Goal: Information Seeking & Learning: Learn about a topic

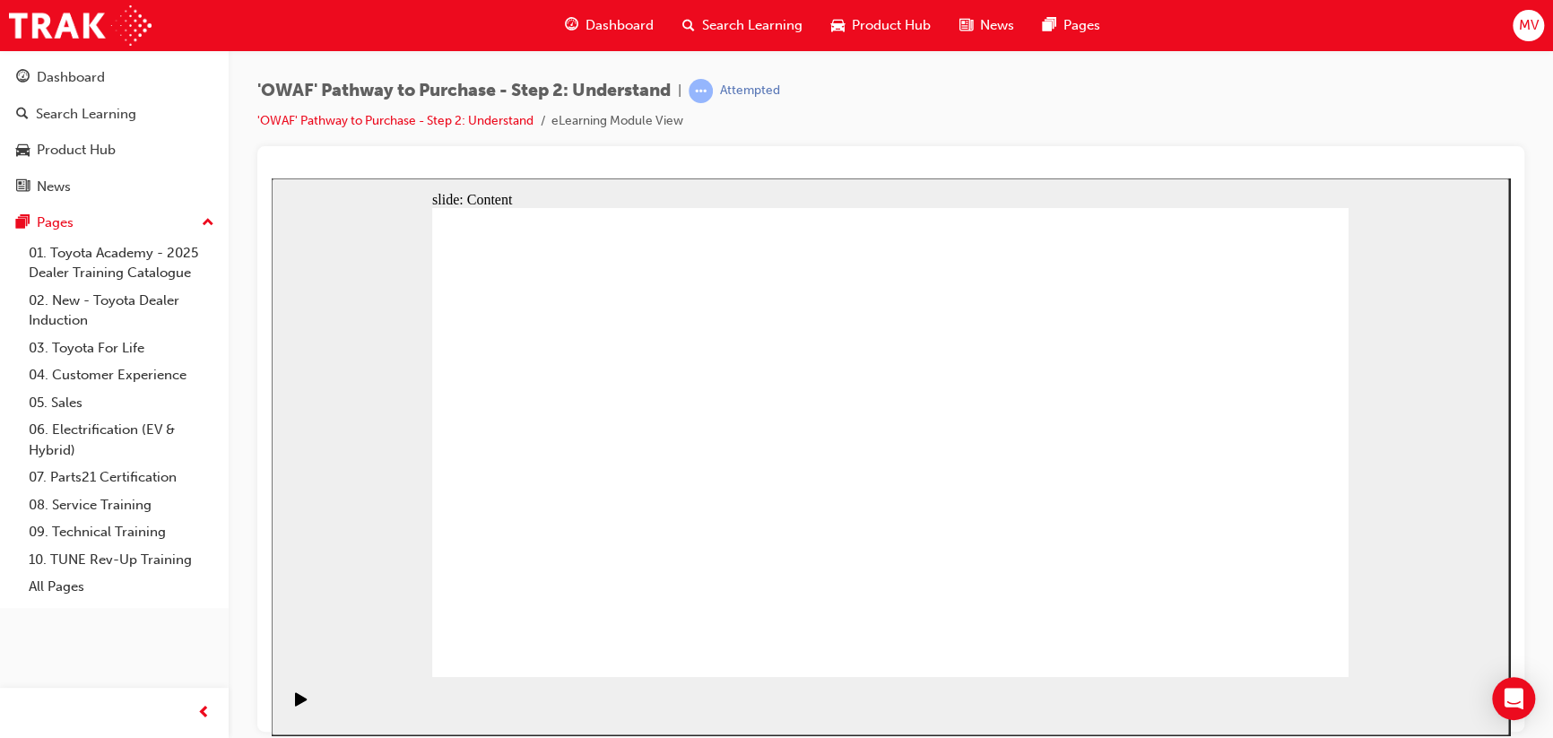
drag, startPoint x: 1174, startPoint y: 510, endPoint x: 608, endPoint y: 485, distance: 566.5
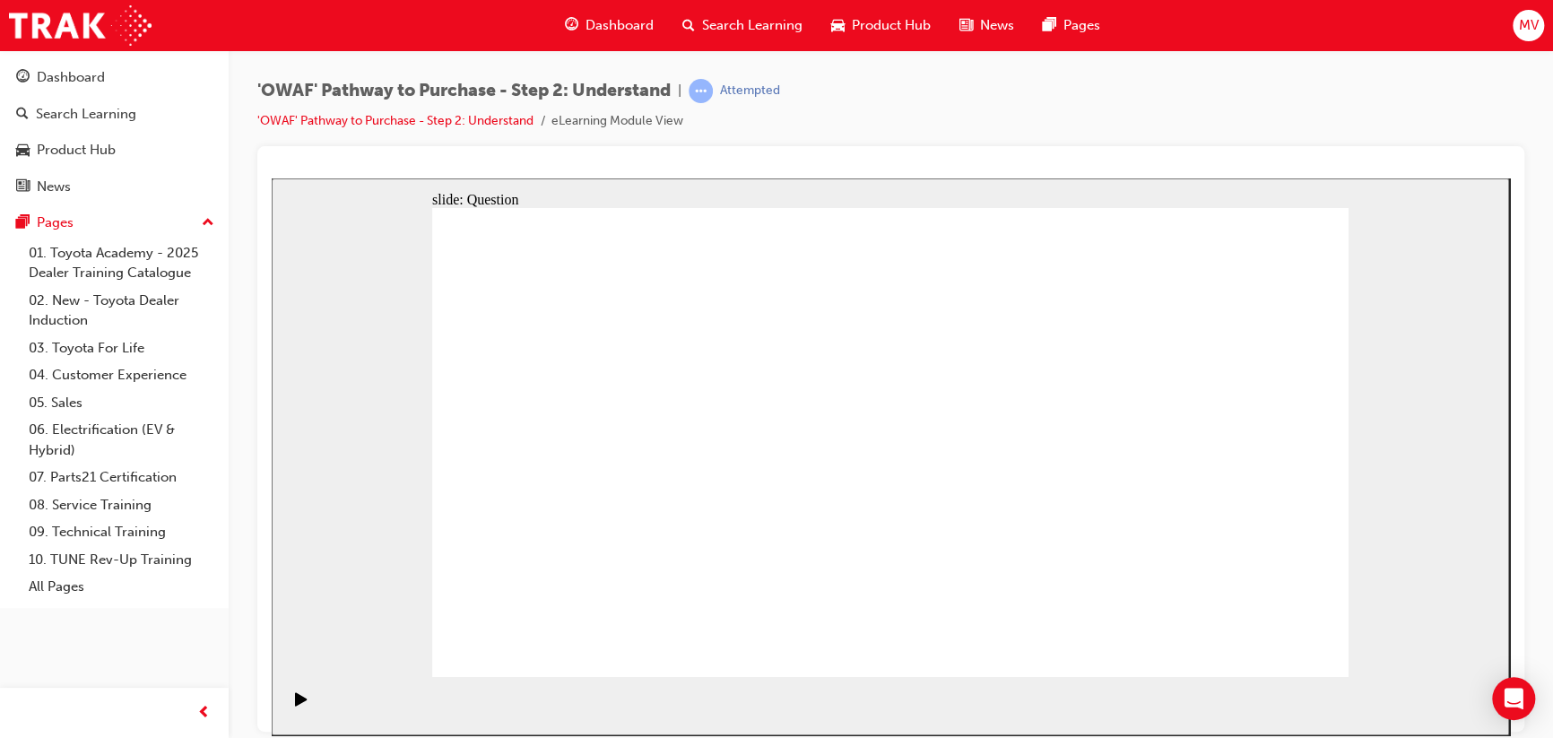
drag, startPoint x: 1127, startPoint y: 512, endPoint x: 566, endPoint y: 501, distance: 561.6
drag, startPoint x: 1144, startPoint y: 492, endPoint x: 612, endPoint y: 488, distance: 531.9
drag, startPoint x: 1143, startPoint y: 478, endPoint x: 618, endPoint y: 491, distance: 524.9
drag, startPoint x: 1150, startPoint y: 471, endPoint x: 613, endPoint y: 474, distance: 536.4
drag, startPoint x: 1200, startPoint y: 501, endPoint x: 648, endPoint y: 496, distance: 552.5
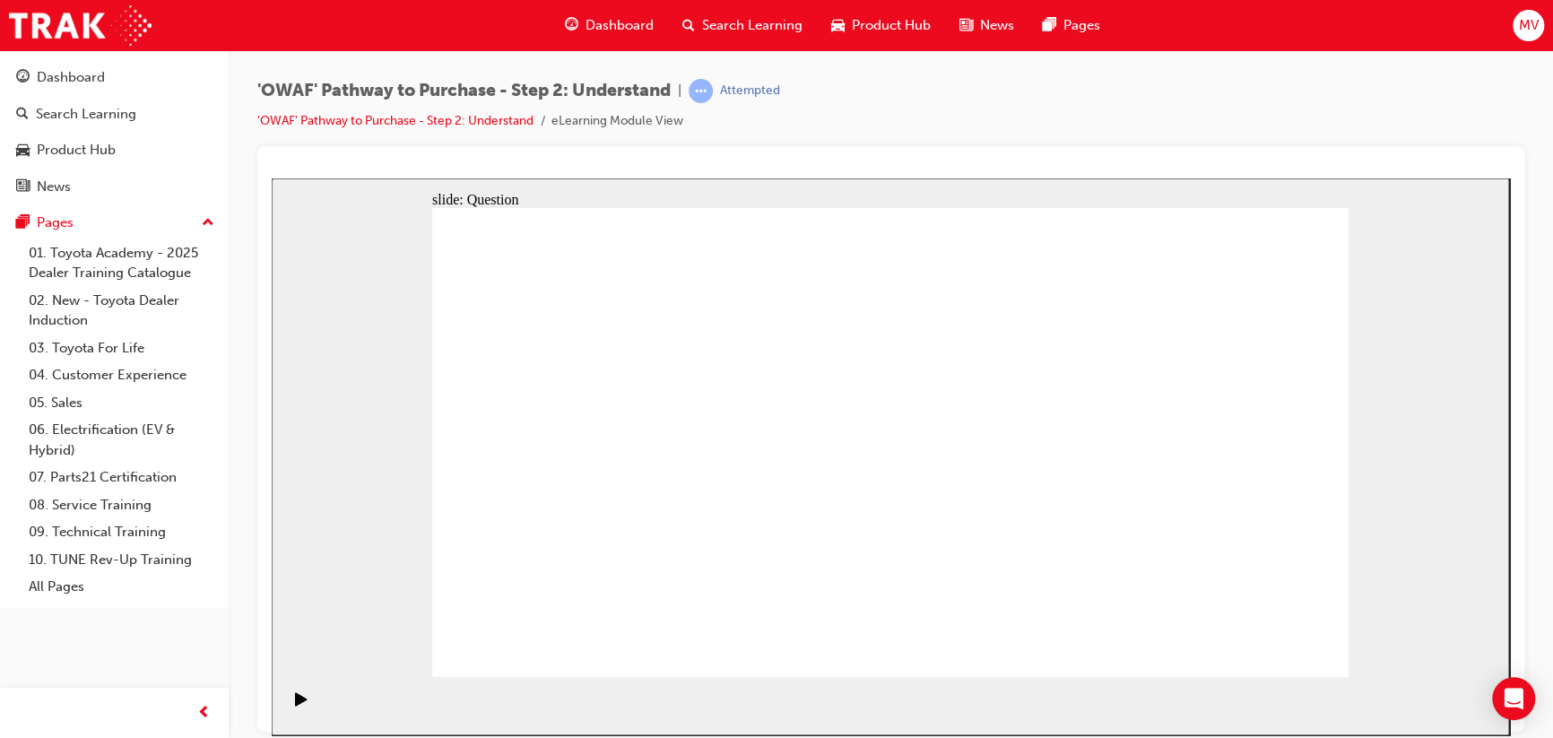
drag, startPoint x: 1176, startPoint y: 502, endPoint x: 608, endPoint y: 497, distance: 567.8
drag, startPoint x: 1167, startPoint y: 495, endPoint x: 621, endPoint y: 500, distance: 546.3
drag, startPoint x: 1191, startPoint y: 524, endPoint x: 898, endPoint y: 518, distance: 293.4
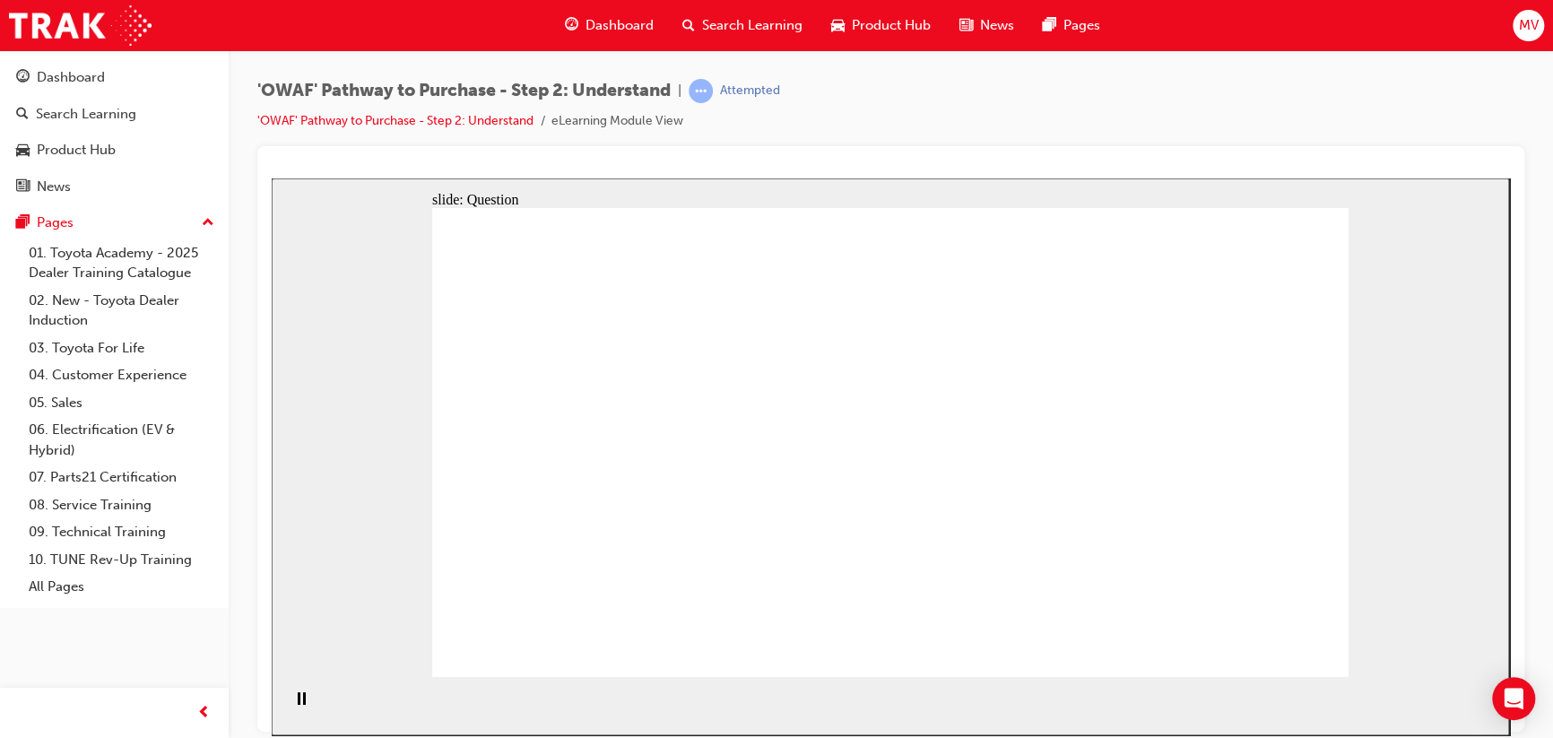
drag, startPoint x: 1194, startPoint y: 505, endPoint x: 659, endPoint y: 477, distance: 535.3
drag, startPoint x: 1147, startPoint y: 457, endPoint x: 601, endPoint y: 472, distance: 546.4
drag, startPoint x: 1118, startPoint y: 472, endPoint x: 807, endPoint y: 469, distance: 310.3
drag, startPoint x: 1186, startPoint y: 533, endPoint x: 622, endPoint y: 514, distance: 564.5
drag, startPoint x: 1193, startPoint y: 508, endPoint x: 918, endPoint y: 509, distance: 274.5
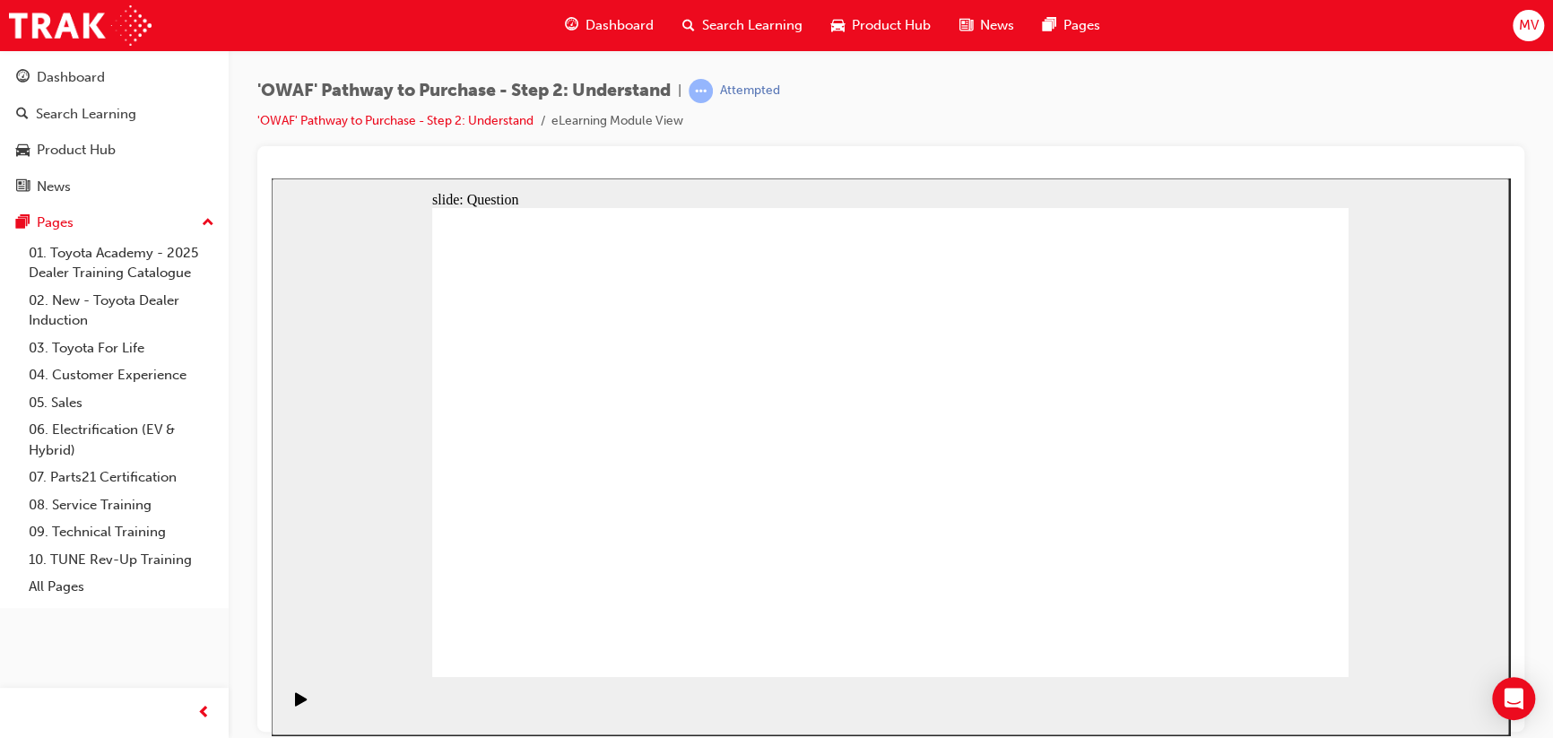
drag, startPoint x: 1110, startPoint y: 495, endPoint x: 822, endPoint y: 492, distance: 287.9
drag, startPoint x: 1171, startPoint y: 518, endPoint x: 875, endPoint y: 514, distance: 296.9
drag, startPoint x: 657, startPoint y: 544, endPoint x: 718, endPoint y: 413, distance: 144.0
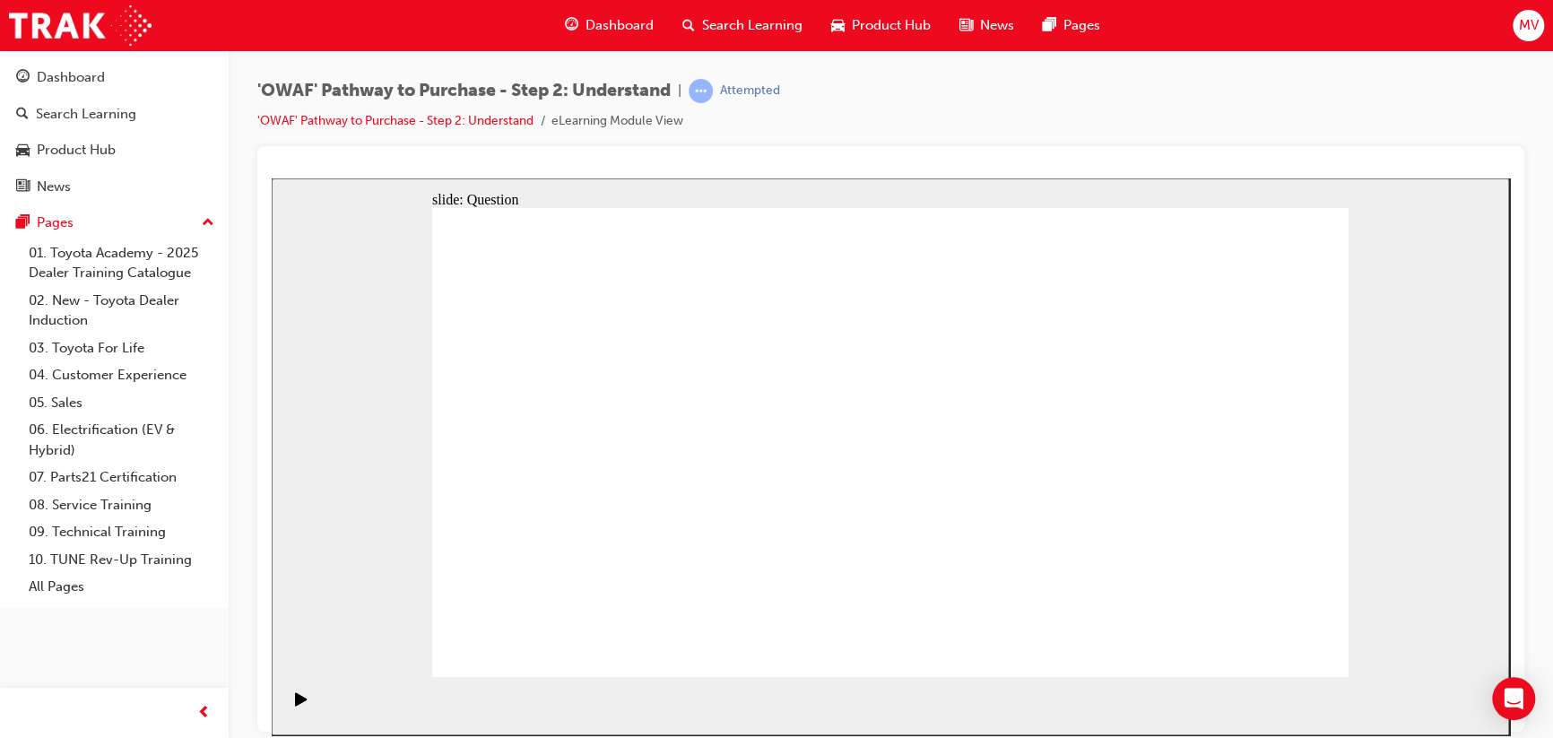
drag, startPoint x: 785, startPoint y: 544, endPoint x: 857, endPoint y: 400, distance: 161.7
drag, startPoint x: 676, startPoint y: 570, endPoint x: 735, endPoint y: 383, distance: 196.6
drag, startPoint x: 781, startPoint y: 627, endPoint x: 854, endPoint y: 402, distance: 236.6
drag, startPoint x: 935, startPoint y: 549, endPoint x: 1014, endPoint y: 405, distance: 164.2
drag, startPoint x: 1114, startPoint y: 634, endPoint x: 882, endPoint y: 458, distance: 291.3
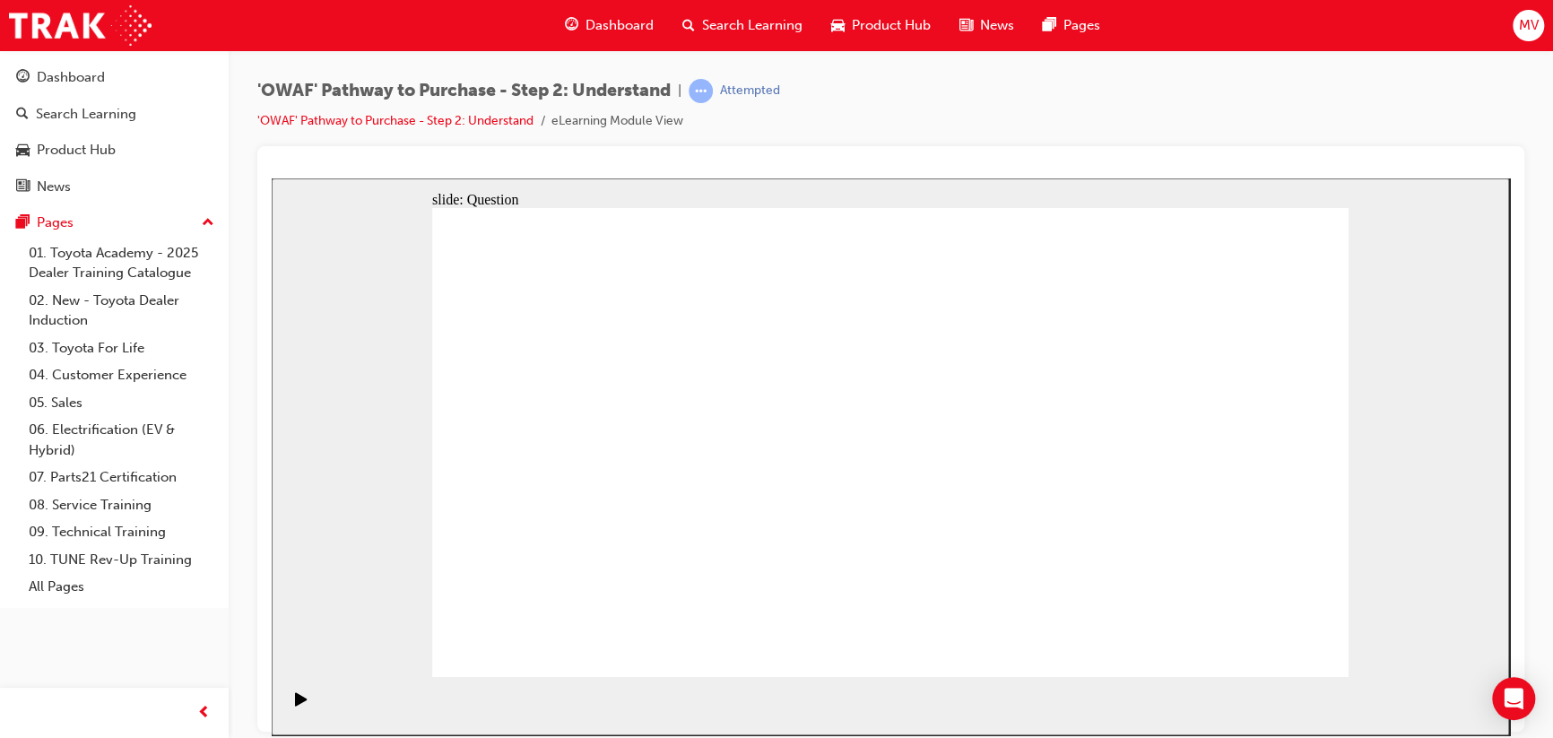
checkbox input "true"
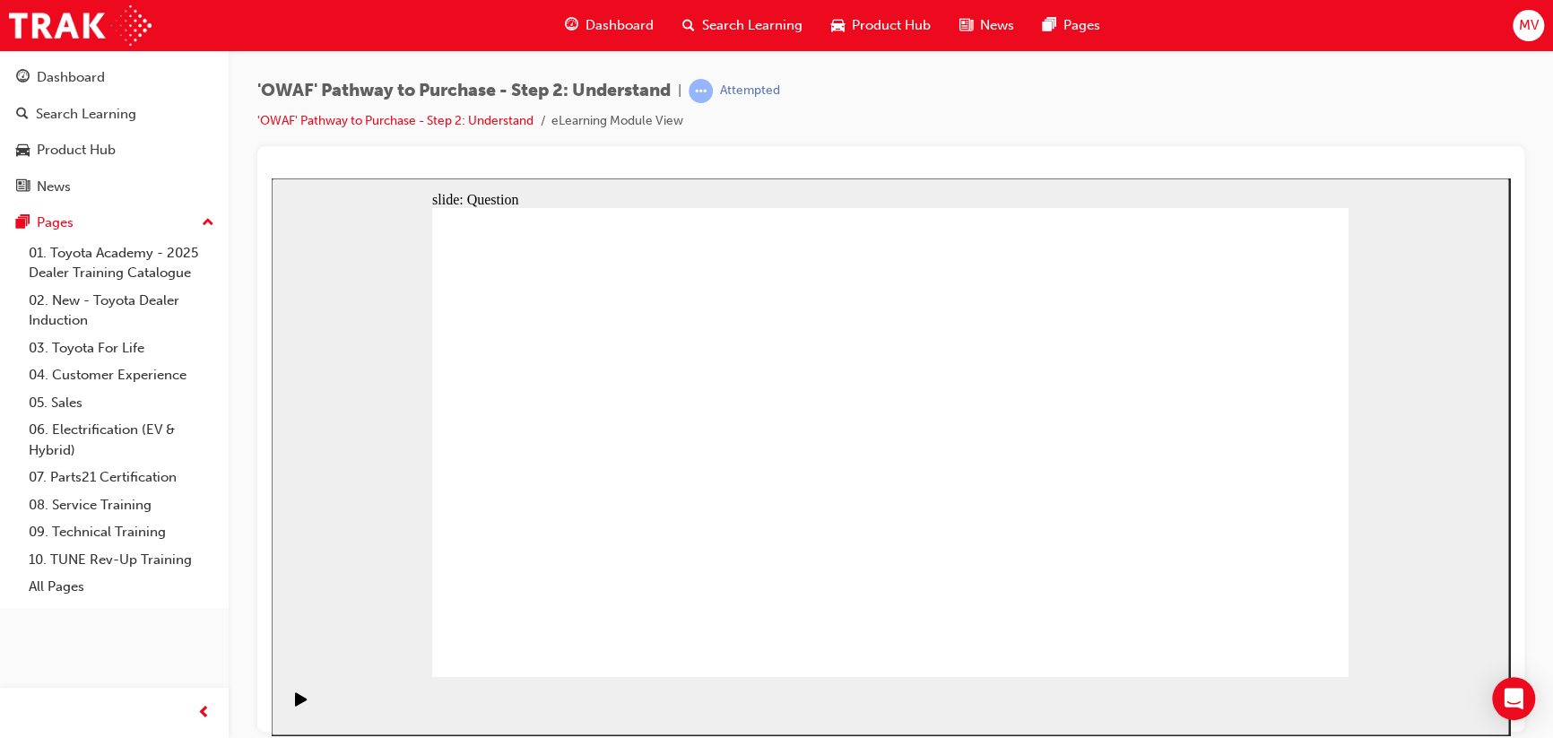
checkbox input "true"
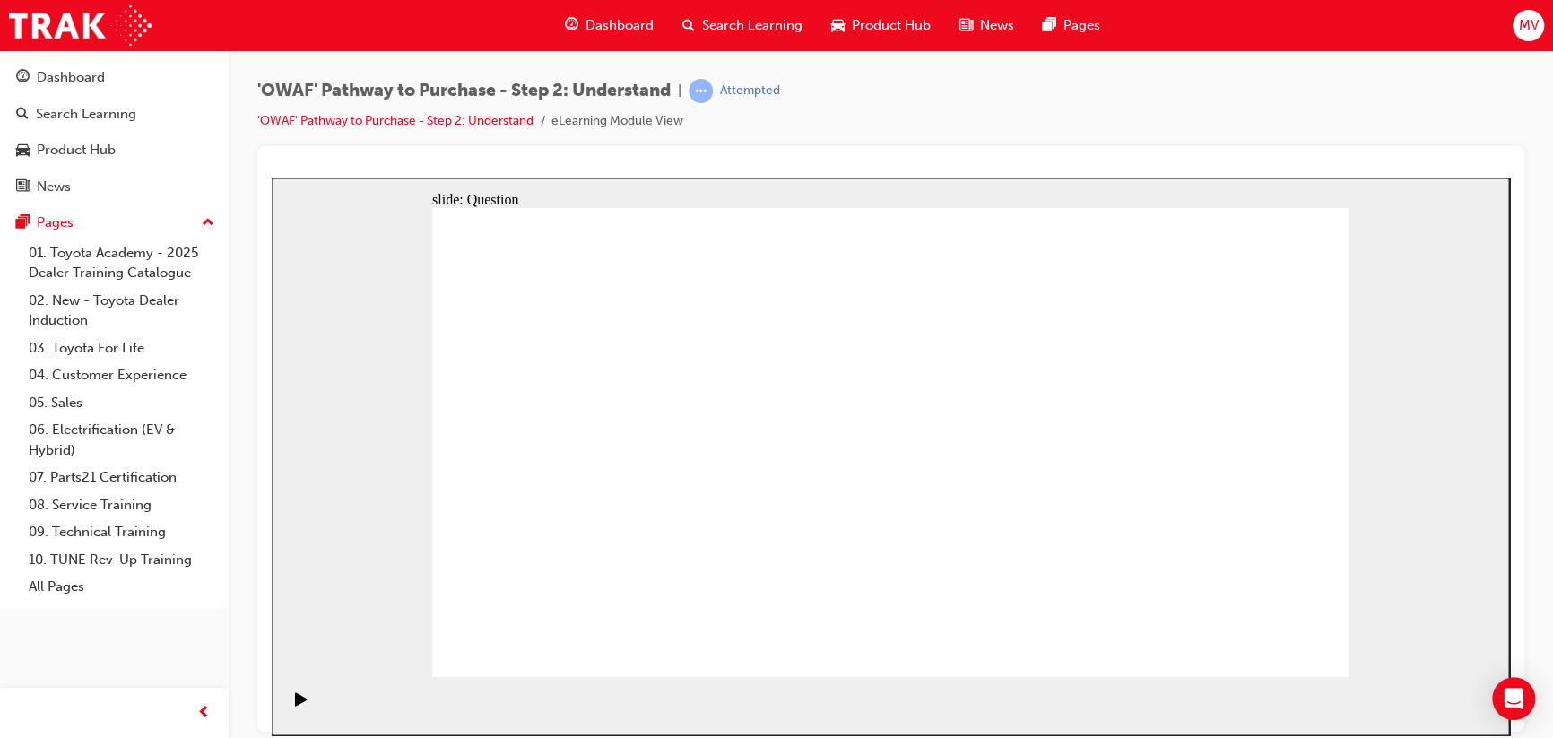
checkbox input "true"
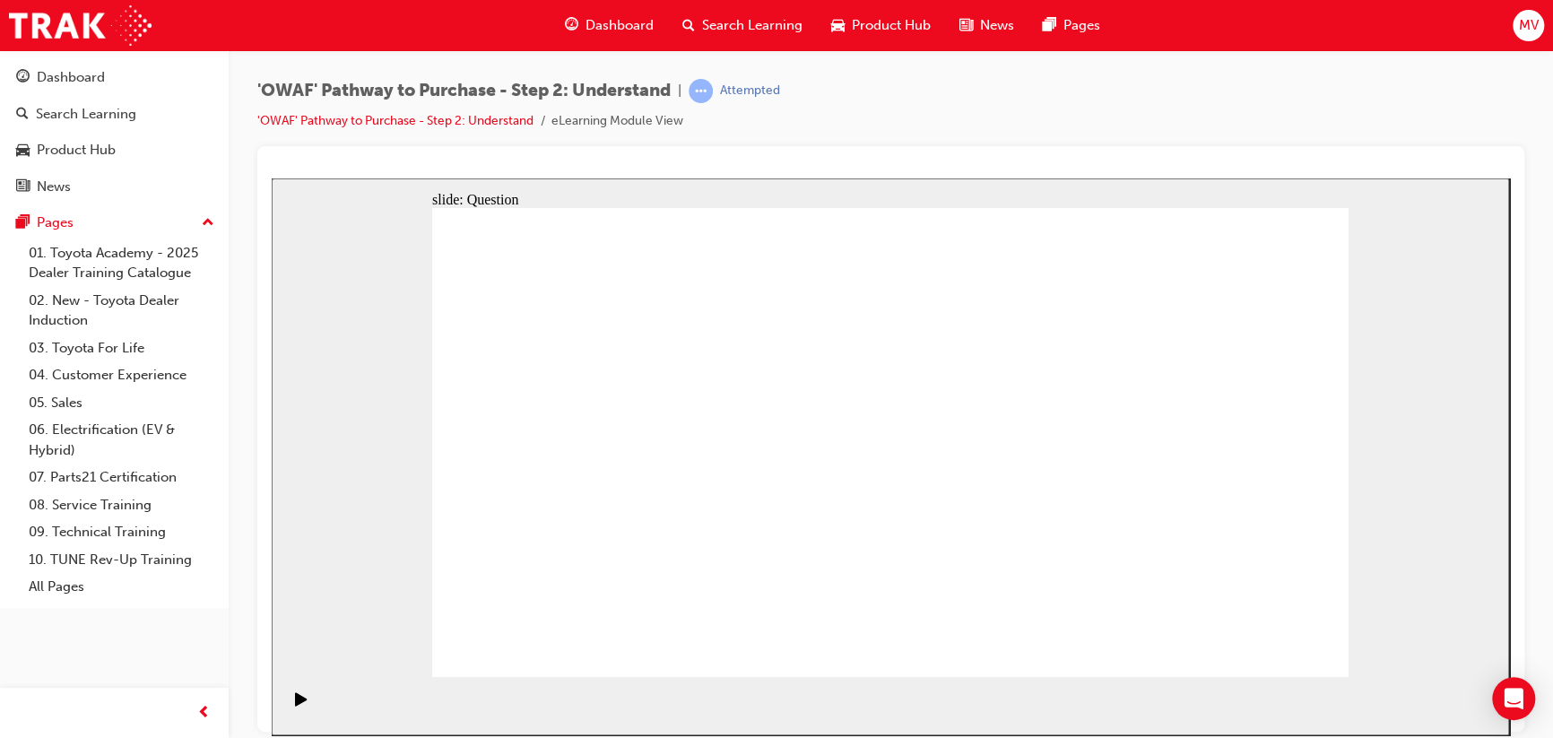
radio input "true"
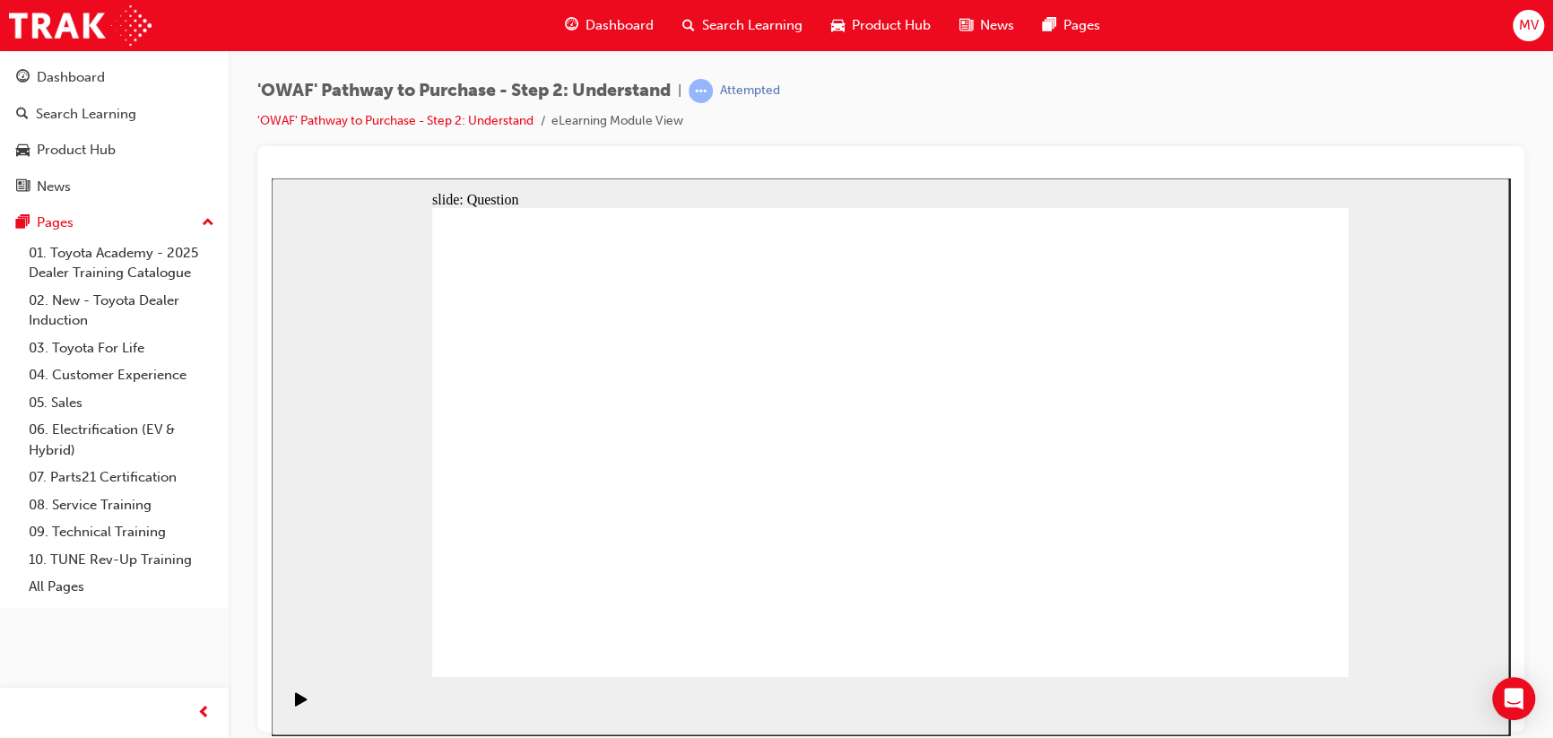
drag, startPoint x: 629, startPoint y: 390, endPoint x: 901, endPoint y: 575, distance: 329.4
drag, startPoint x: 994, startPoint y: 402, endPoint x: 622, endPoint y: 576, distance: 410.1
drag, startPoint x: 814, startPoint y: 373, endPoint x: 719, endPoint y: 552, distance: 202.2
drag, startPoint x: 883, startPoint y: 377, endPoint x: 504, endPoint y: 559, distance: 420.0
drag, startPoint x: 1247, startPoint y: 402, endPoint x: 801, endPoint y: 570, distance: 476.6
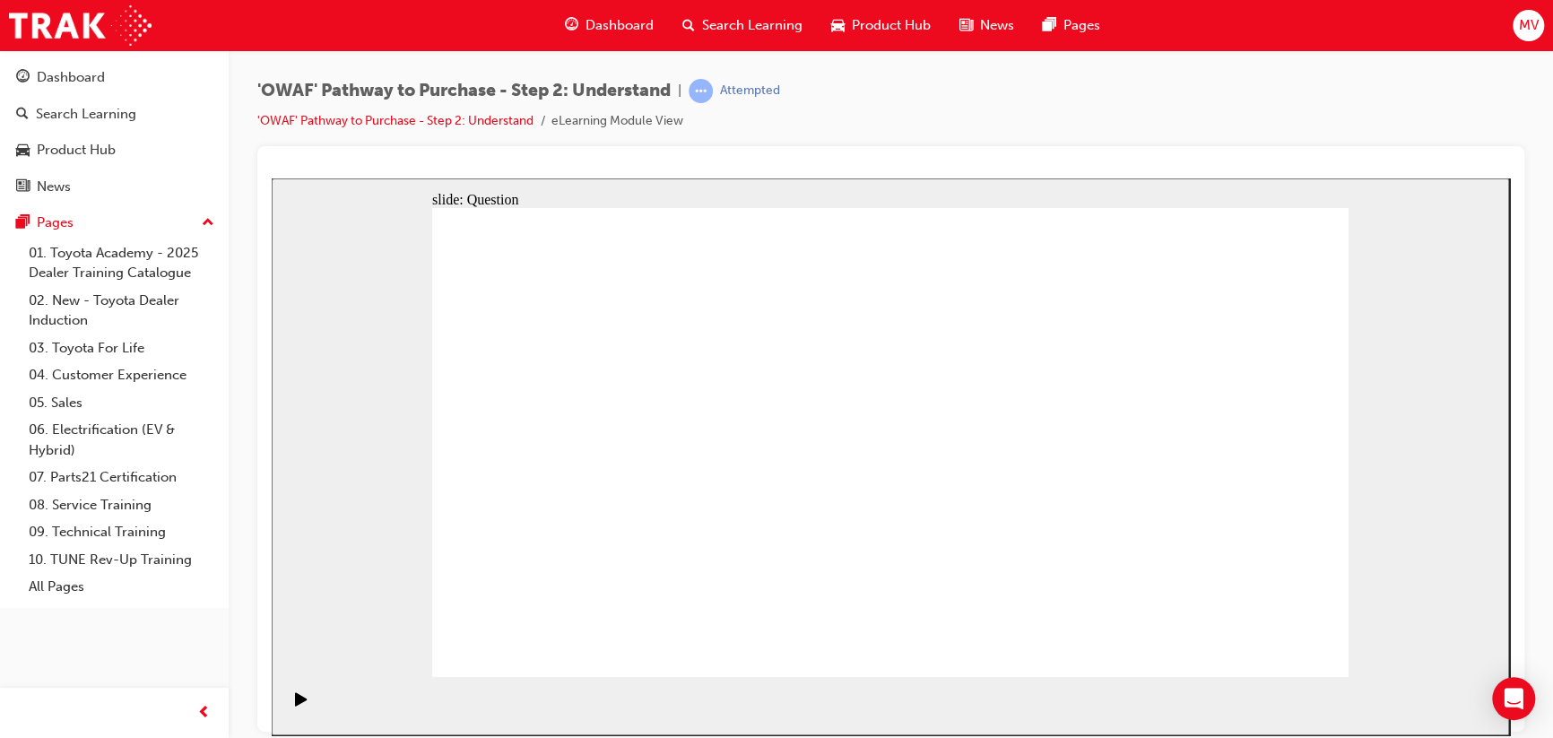
drag, startPoint x: 1153, startPoint y: 385, endPoint x: 978, endPoint y: 574, distance: 257.7
drag, startPoint x: 690, startPoint y: 581, endPoint x: 1127, endPoint y: 551, distance: 438.8
drag, startPoint x: 1069, startPoint y: 395, endPoint x: 710, endPoint y: 583, distance: 405.2
drag, startPoint x: 716, startPoint y: 393, endPoint x: 1258, endPoint y: 570, distance: 570.7
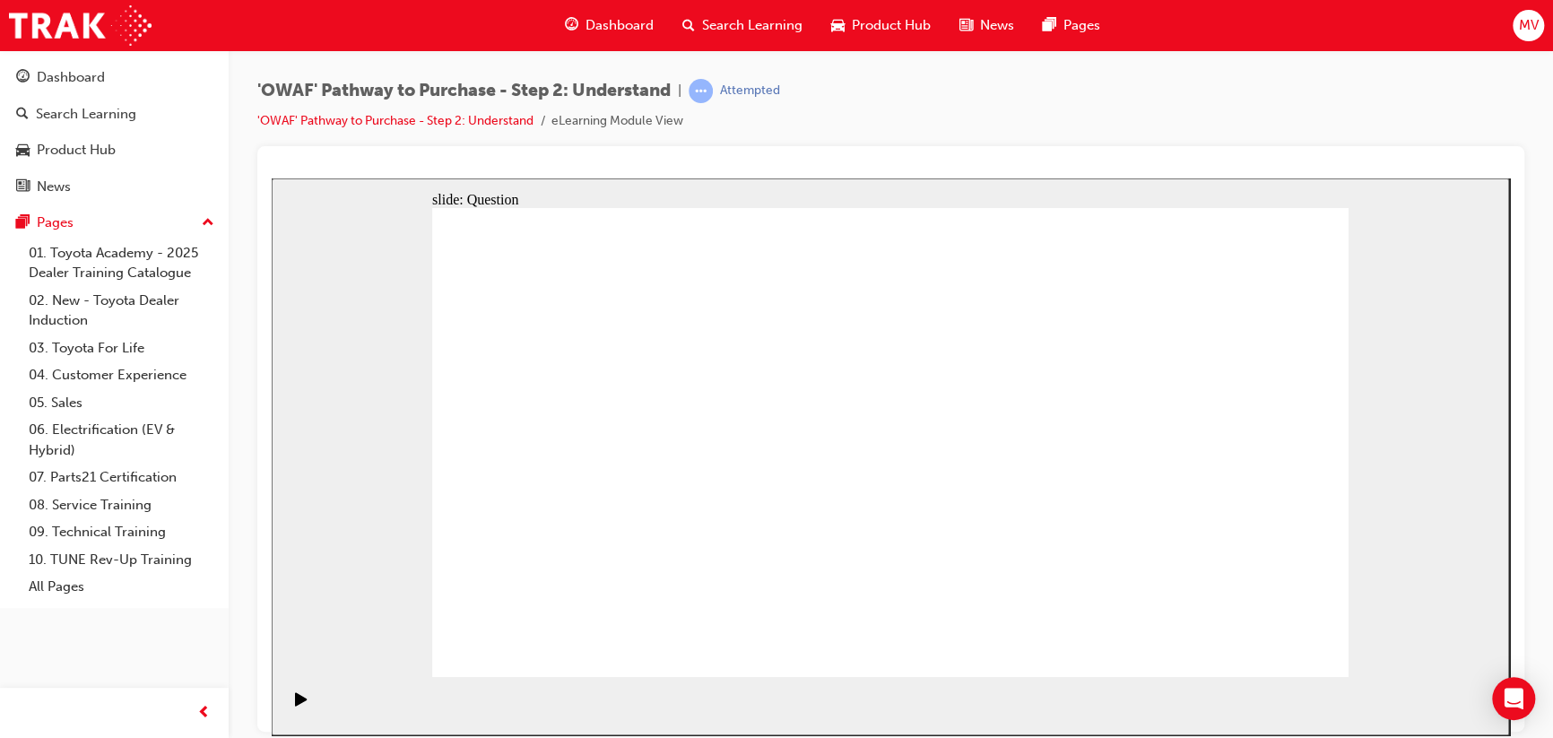
drag, startPoint x: 535, startPoint y: 383, endPoint x: 1081, endPoint y: 562, distance: 574.9
drag, startPoint x: 1124, startPoint y: 526, endPoint x: 889, endPoint y: 513, distance: 235.4
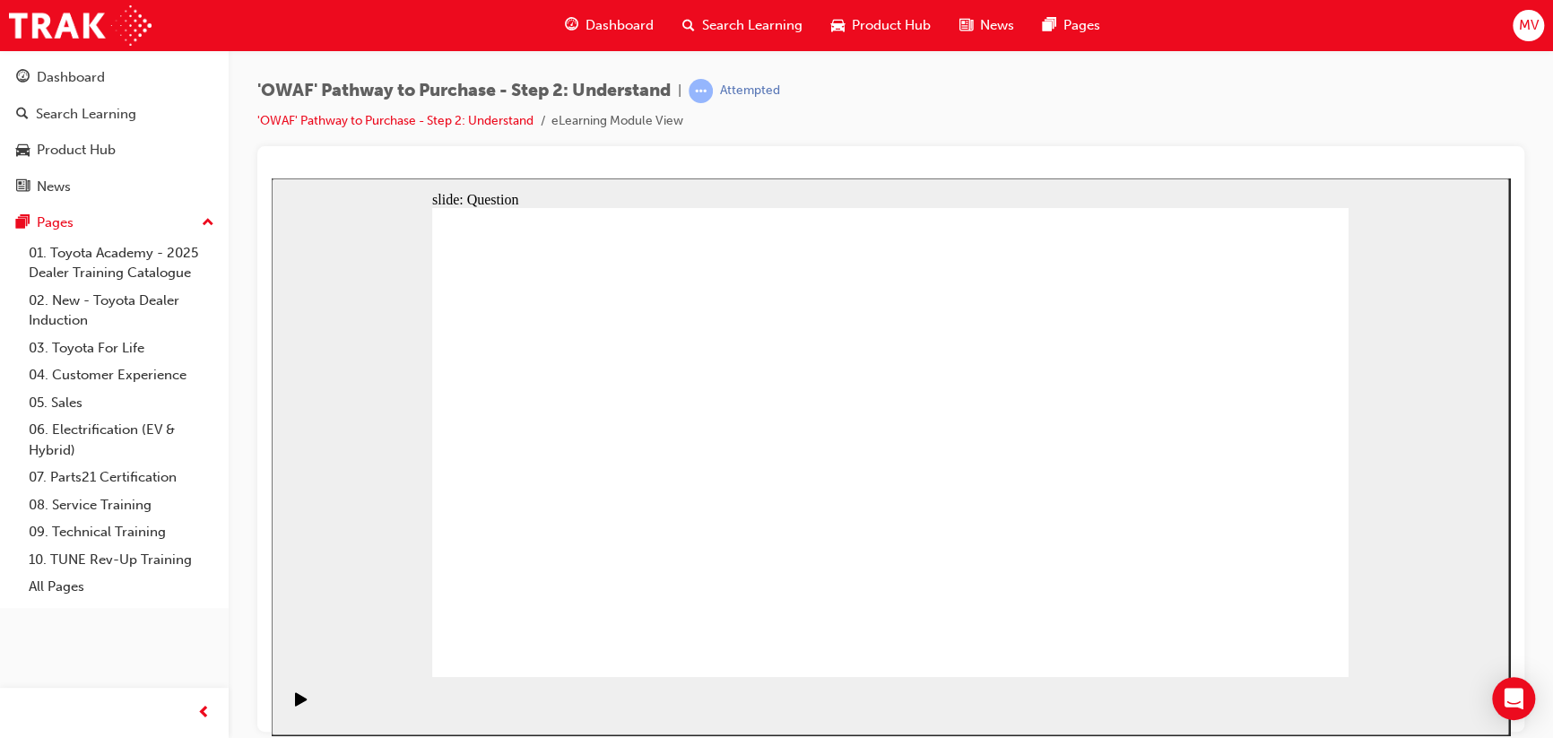
drag, startPoint x: 1193, startPoint y: 500, endPoint x: 643, endPoint y: 509, distance: 549.9
drag, startPoint x: 1179, startPoint y: 500, endPoint x: 646, endPoint y: 505, distance: 533.7
drag, startPoint x: 1151, startPoint y: 493, endPoint x: 892, endPoint y: 504, distance: 259.4
drag, startPoint x: 1133, startPoint y: 480, endPoint x: 548, endPoint y: 471, distance: 584.9
drag, startPoint x: 1104, startPoint y: 473, endPoint x: 513, endPoint y: 488, distance: 591.3
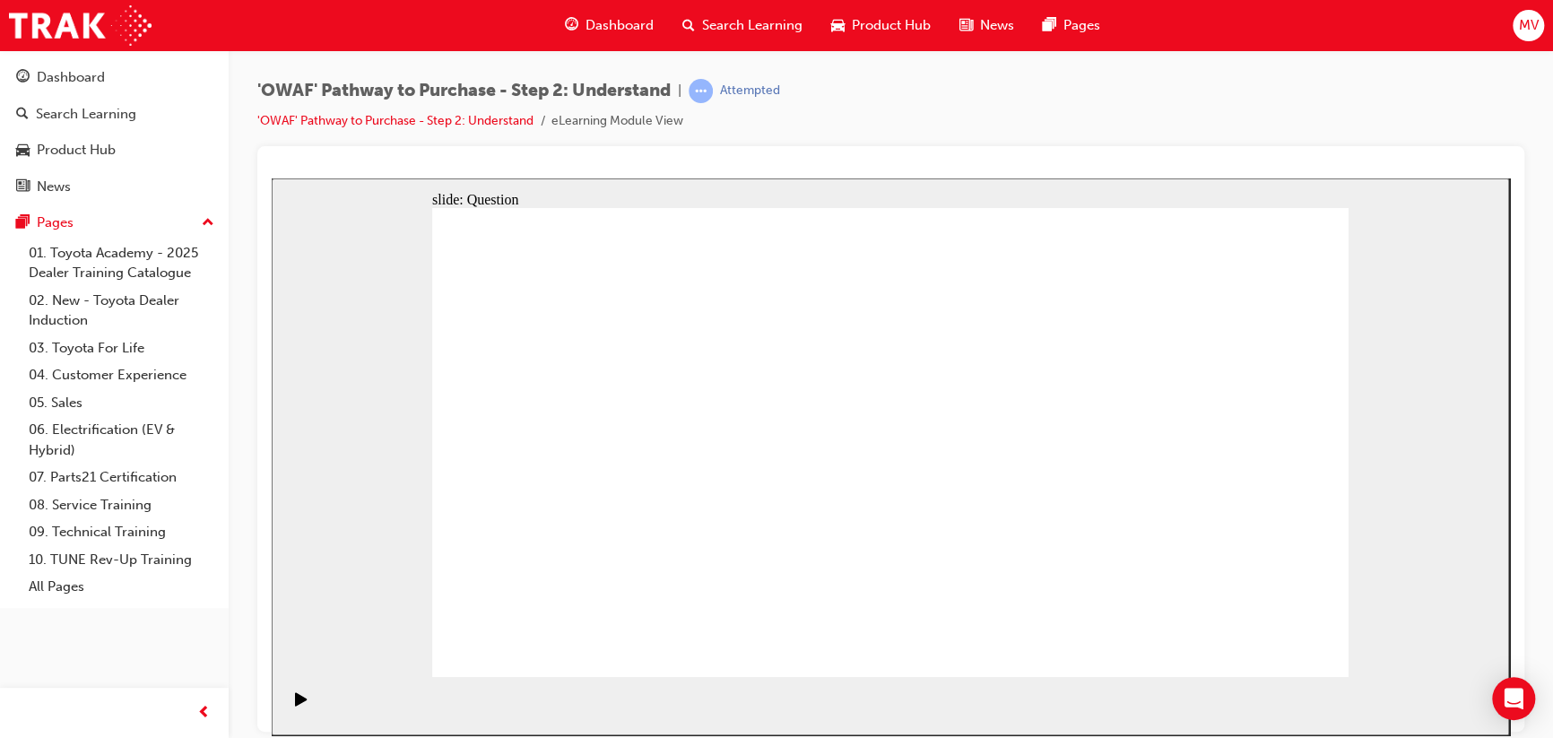
drag, startPoint x: 1121, startPoint y: 466, endPoint x: 586, endPoint y: 477, distance: 535.6
drag, startPoint x: 1120, startPoint y: 467, endPoint x: 553, endPoint y: 468, distance: 566.9
drag, startPoint x: 1158, startPoint y: 558, endPoint x: 927, endPoint y: 561, distance: 230.5
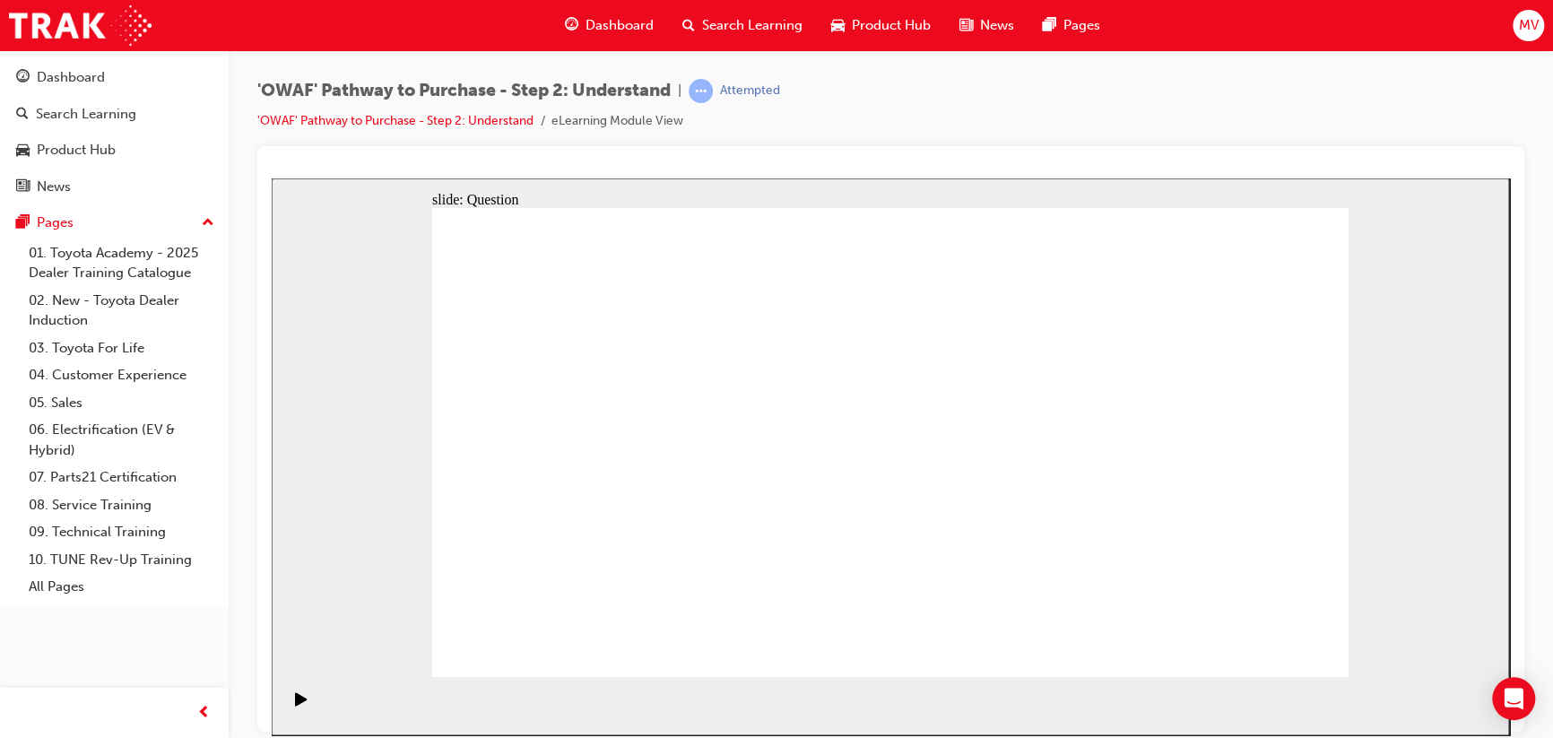
drag, startPoint x: 1153, startPoint y: 486, endPoint x: 872, endPoint y: 483, distance: 281.7
drag, startPoint x: 1204, startPoint y: 479, endPoint x: 644, endPoint y: 480, distance: 559.7
drag, startPoint x: 1184, startPoint y: 473, endPoint x: 916, endPoint y: 484, distance: 268.4
drag, startPoint x: 1170, startPoint y: 432, endPoint x: 865, endPoint y: 439, distance: 305.9
drag, startPoint x: 1185, startPoint y: 483, endPoint x: 655, endPoint y: 469, distance: 530.3
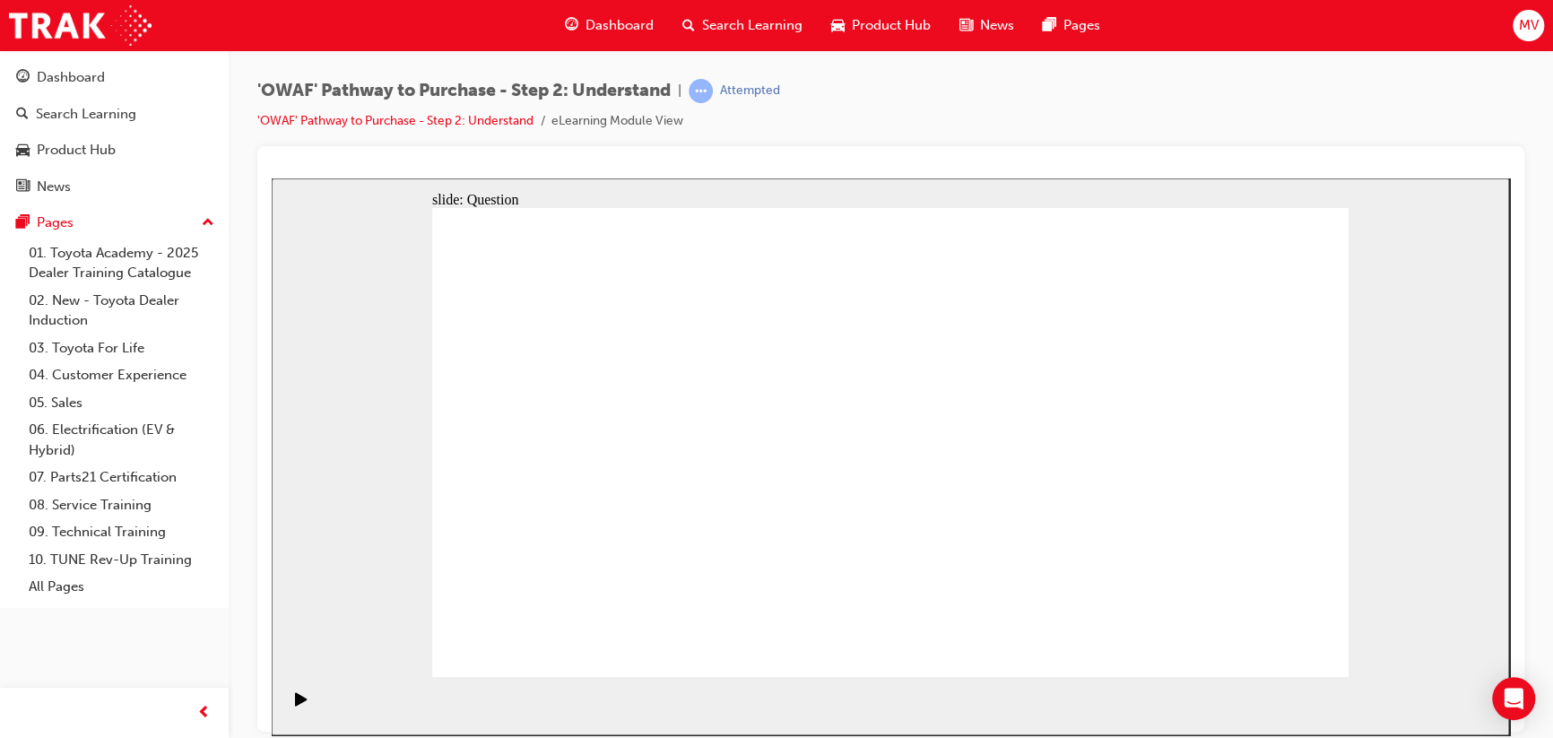
drag, startPoint x: 1187, startPoint y: 461, endPoint x: 620, endPoint y: 453, distance: 566.9
drag, startPoint x: 1175, startPoint y: 496, endPoint x: 662, endPoint y: 485, distance: 513.2
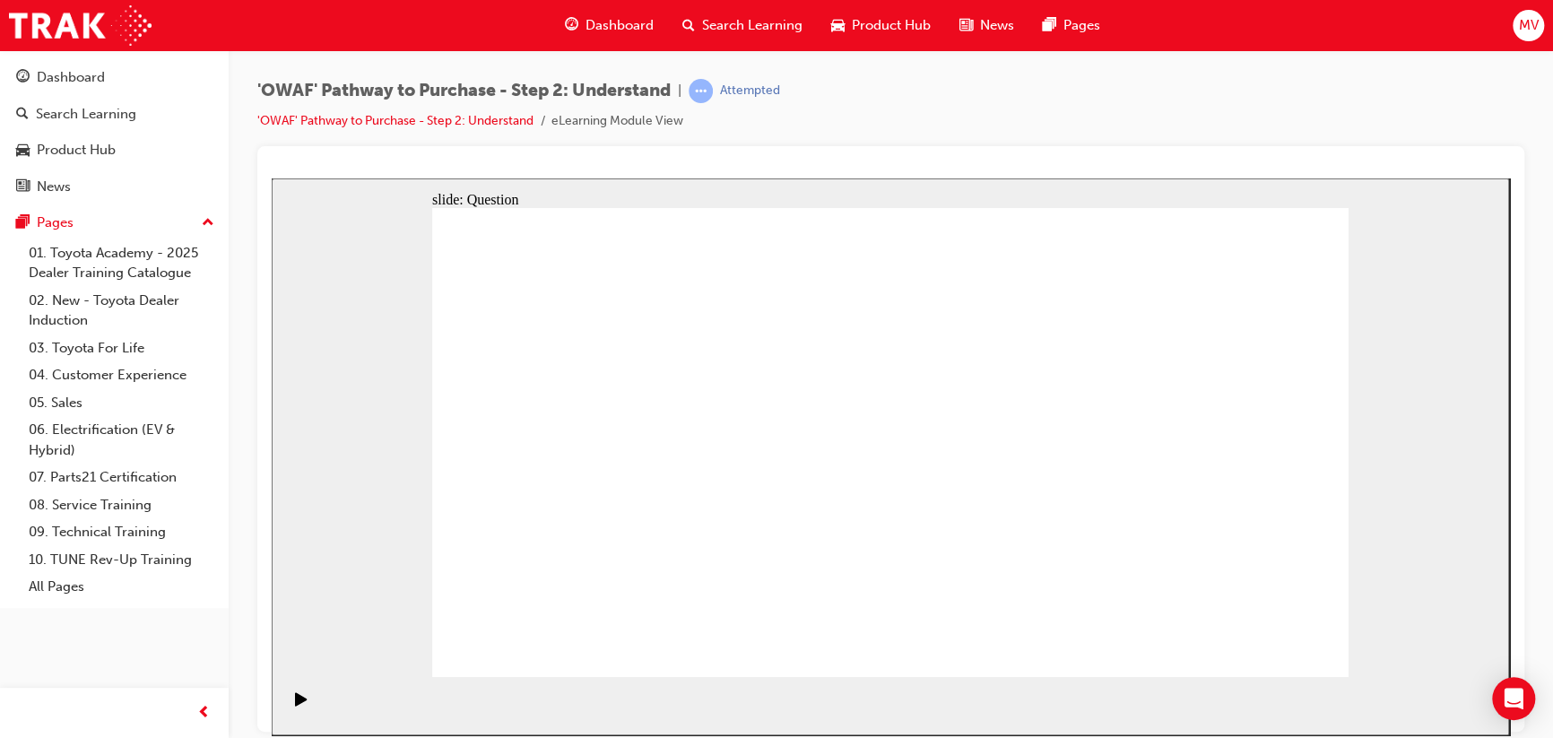
drag, startPoint x: 666, startPoint y: 581, endPoint x: 715, endPoint y: 397, distance: 190.1
drag, startPoint x: 790, startPoint y: 629, endPoint x: 876, endPoint y: 405, distance: 240.2
drag, startPoint x: 958, startPoint y: 538, endPoint x: 1061, endPoint y: 405, distance: 168.1
drag, startPoint x: 1091, startPoint y: 622, endPoint x: 870, endPoint y: 429, distance: 293.0
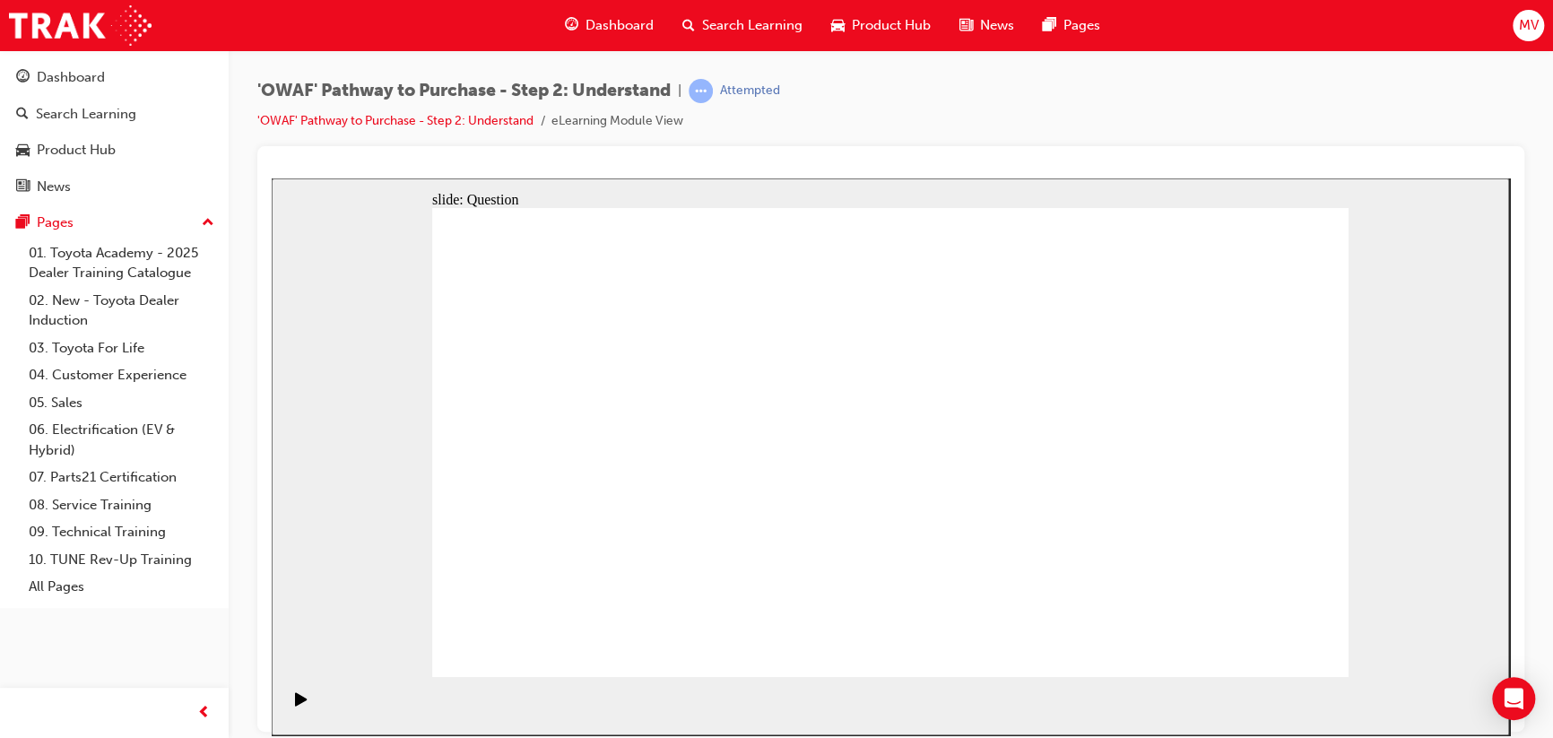
checkbox input "true"
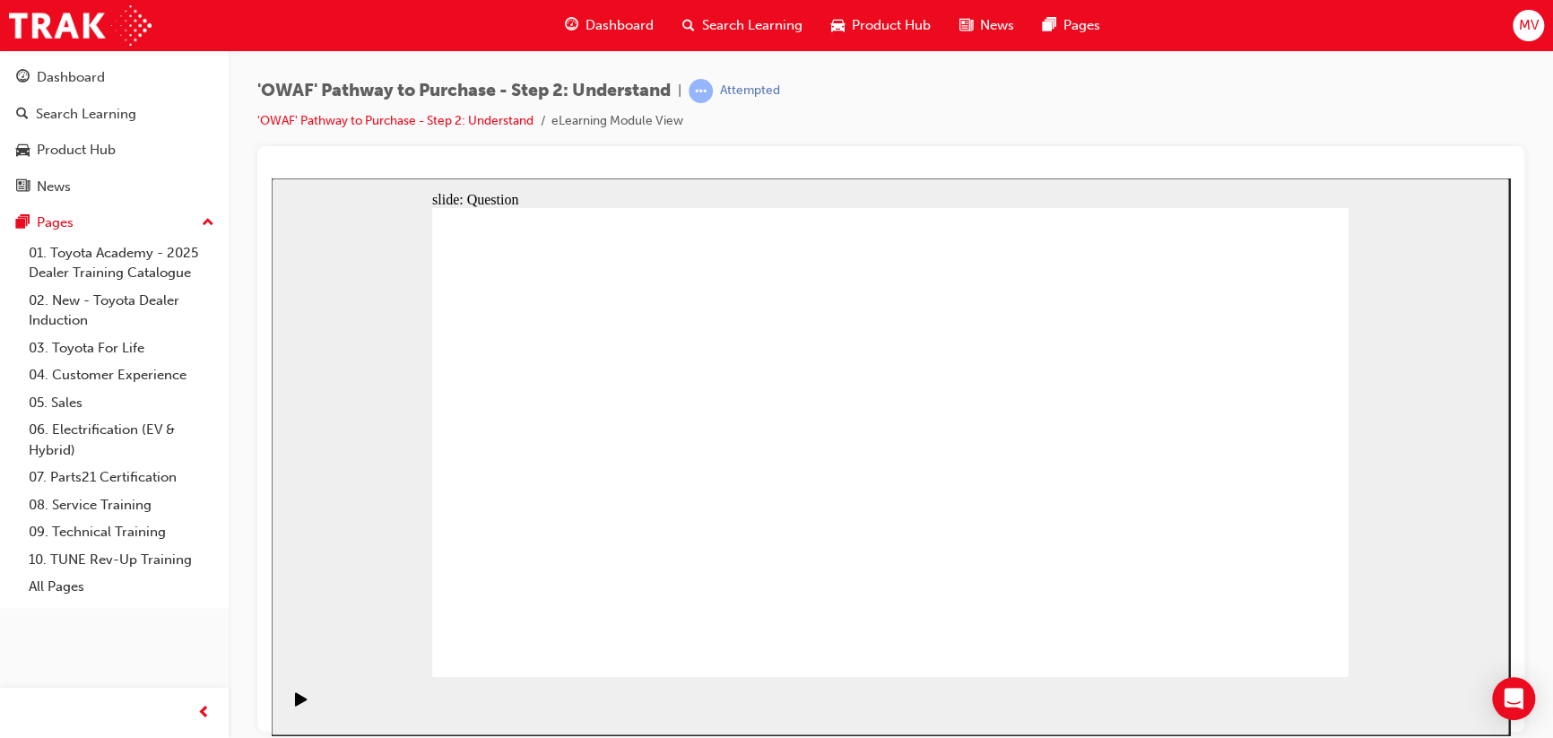
checkbox input "true"
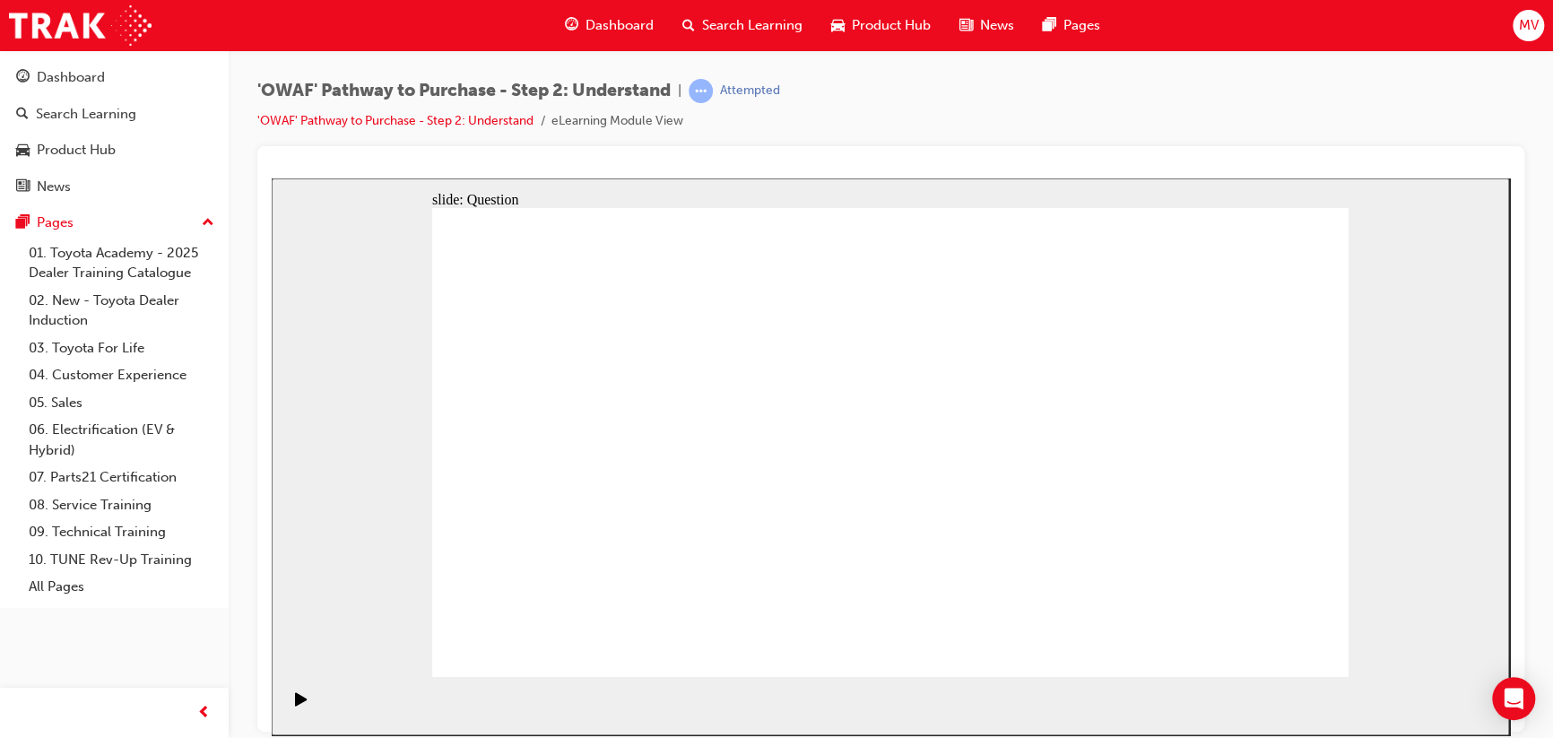
checkbox input "true"
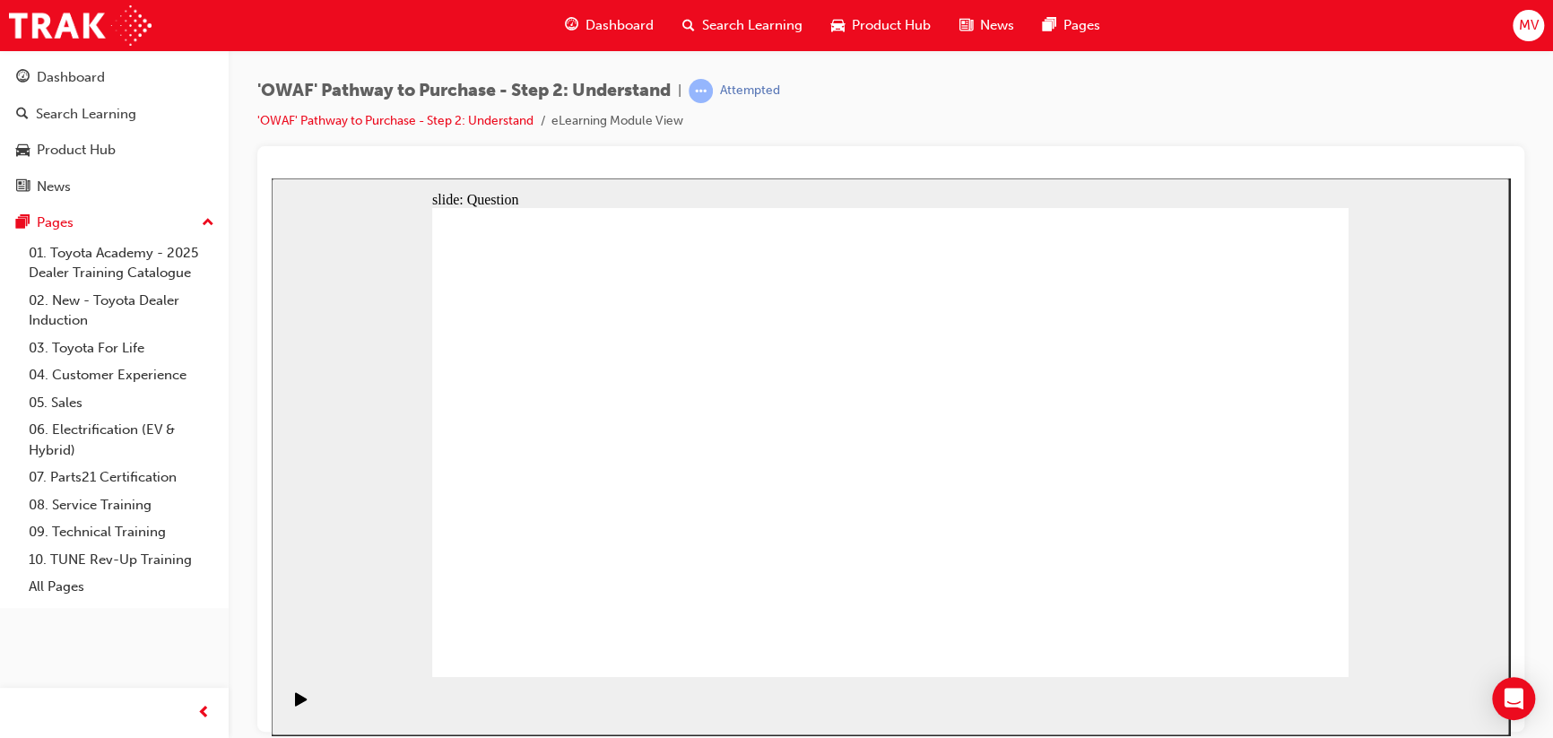
checkbox input "true"
checkbox input "false"
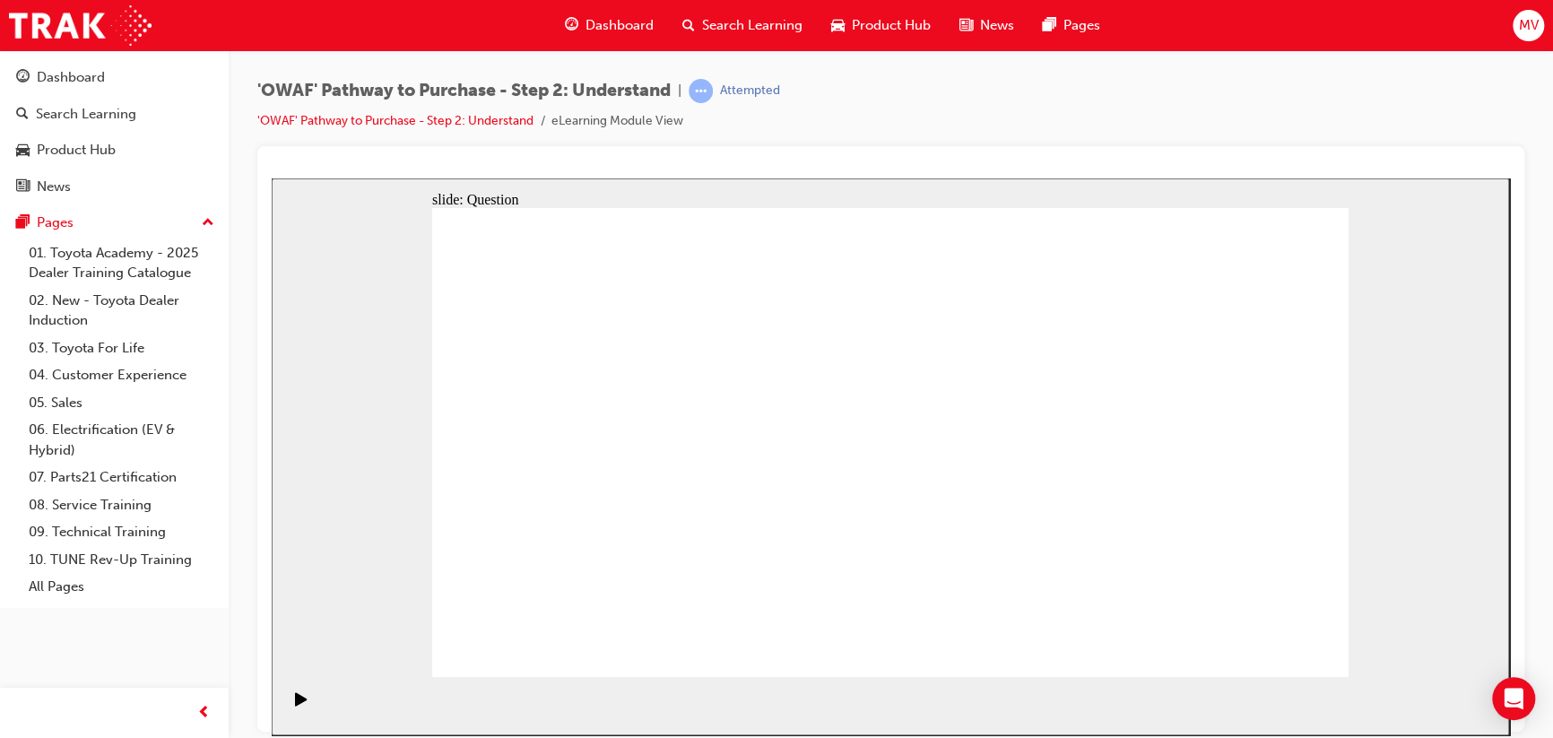
radio input "true"
drag, startPoint x: 523, startPoint y: 406, endPoint x: 1083, endPoint y: 587, distance: 588.0
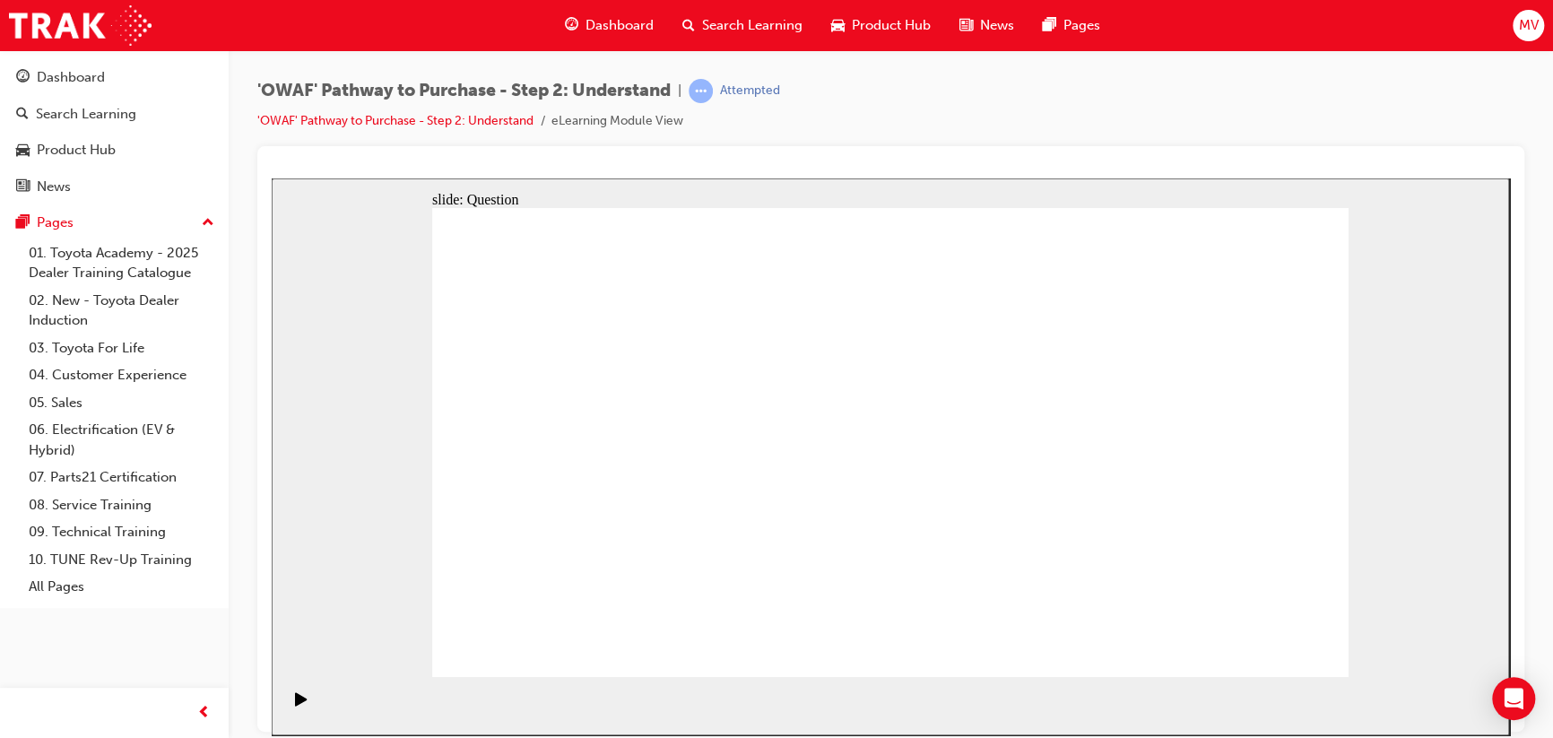
drag, startPoint x: 1079, startPoint y: 397, endPoint x: 711, endPoint y: 576, distance: 408.8
drag, startPoint x: 701, startPoint y: 393, endPoint x: 1253, endPoint y: 567, distance: 579.3
drag, startPoint x: 1245, startPoint y: 381, endPoint x: 779, endPoint y: 558, distance: 498.8
drag, startPoint x: 624, startPoint y: 400, endPoint x: 892, endPoint y: 577, distance: 320.4
drag, startPoint x: 901, startPoint y: 405, endPoint x: 538, endPoint y: 574, distance: 400.1
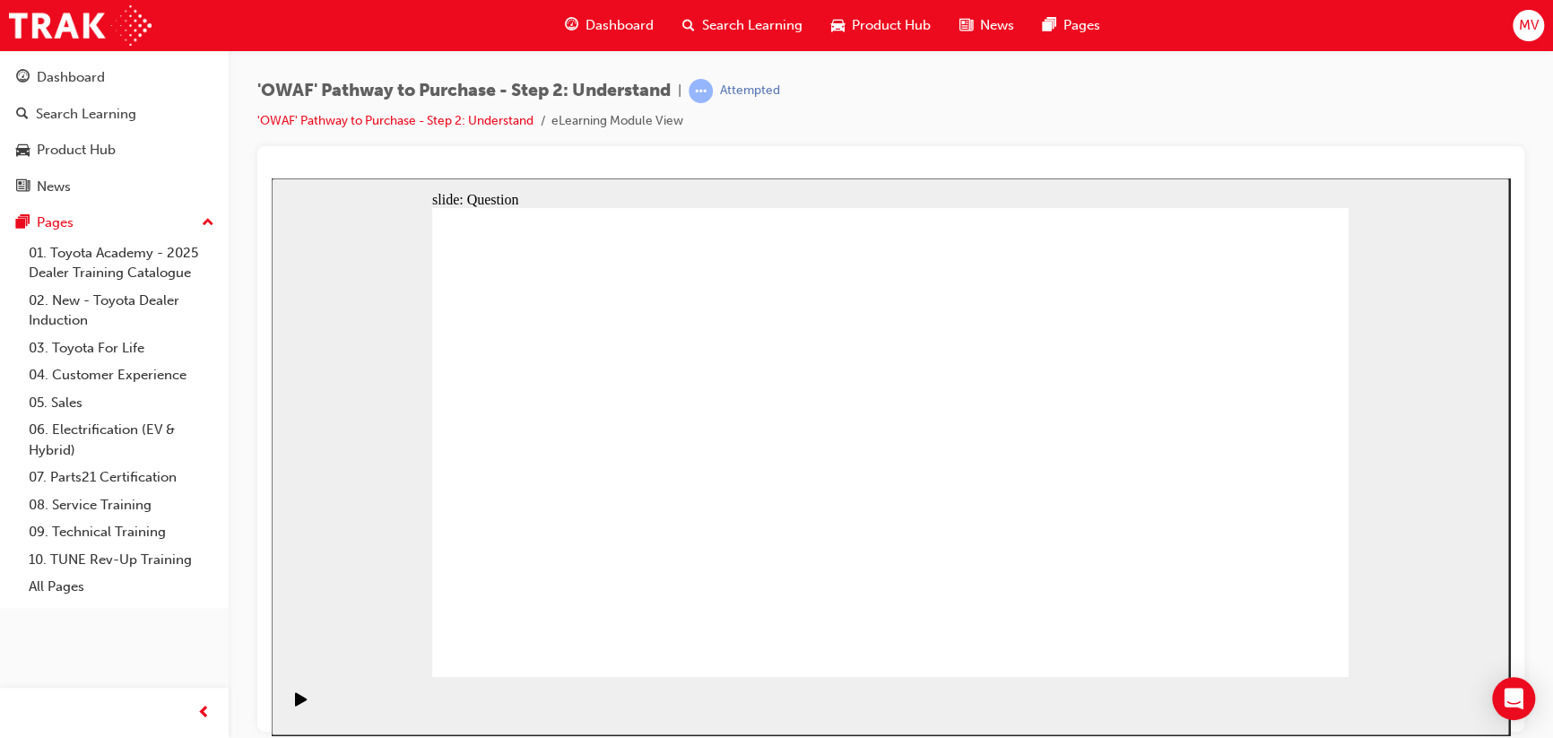
drag, startPoint x: 978, startPoint y: 391, endPoint x: 610, endPoint y: 566, distance: 407.2
drag, startPoint x: 1145, startPoint y: 396, endPoint x: 970, endPoint y: 575, distance: 251.2
drag, startPoint x: 814, startPoint y: 407, endPoint x: 1184, endPoint y: 585, distance: 410.8
